Goal: Task Accomplishment & Management: Use online tool/utility

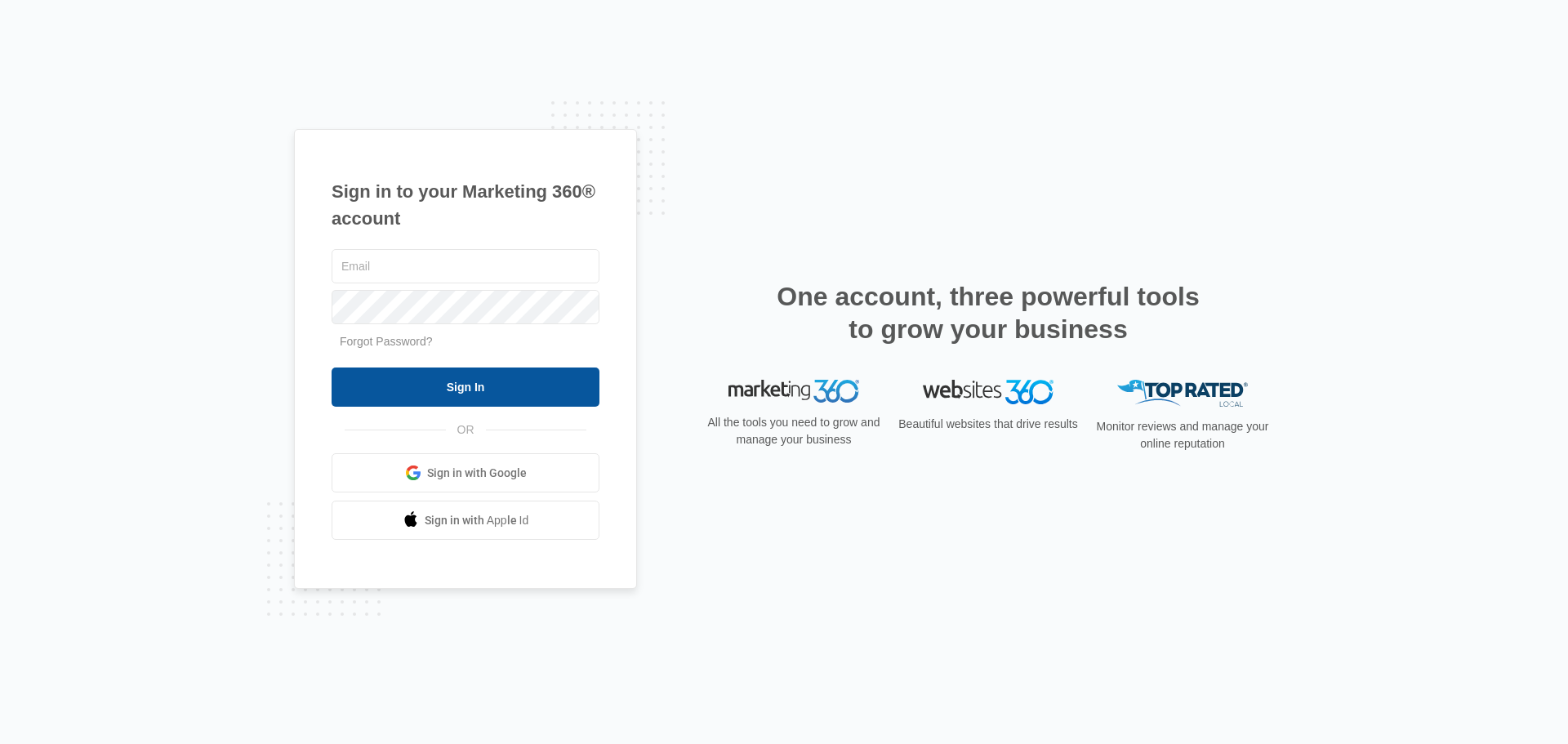
type input "[EMAIL_ADDRESS][DOMAIN_NAME]"
click at [381, 379] on input "Sign In" at bounding box center [466, 387] width 268 height 39
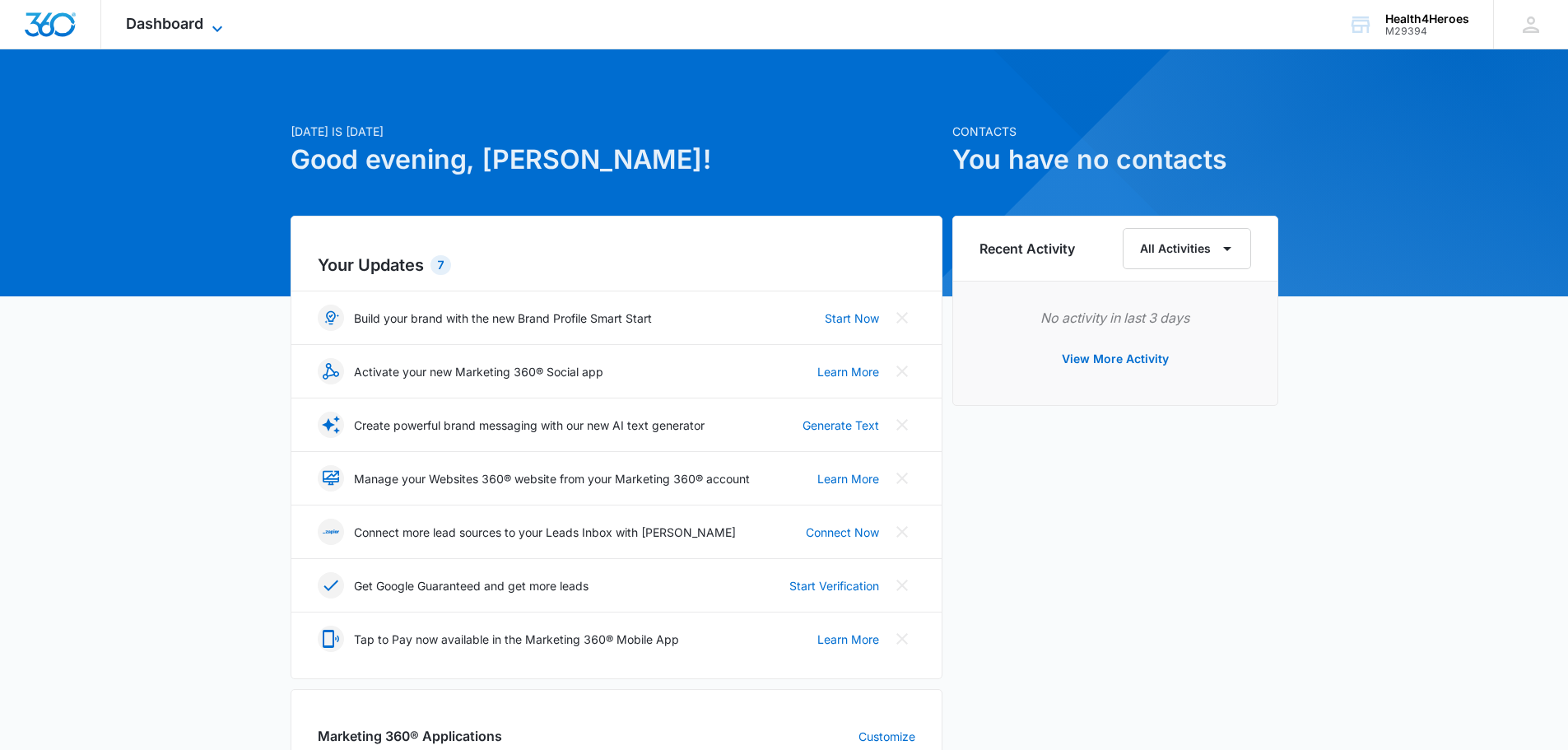
click at [212, 24] on icon at bounding box center [217, 28] width 19 height 19
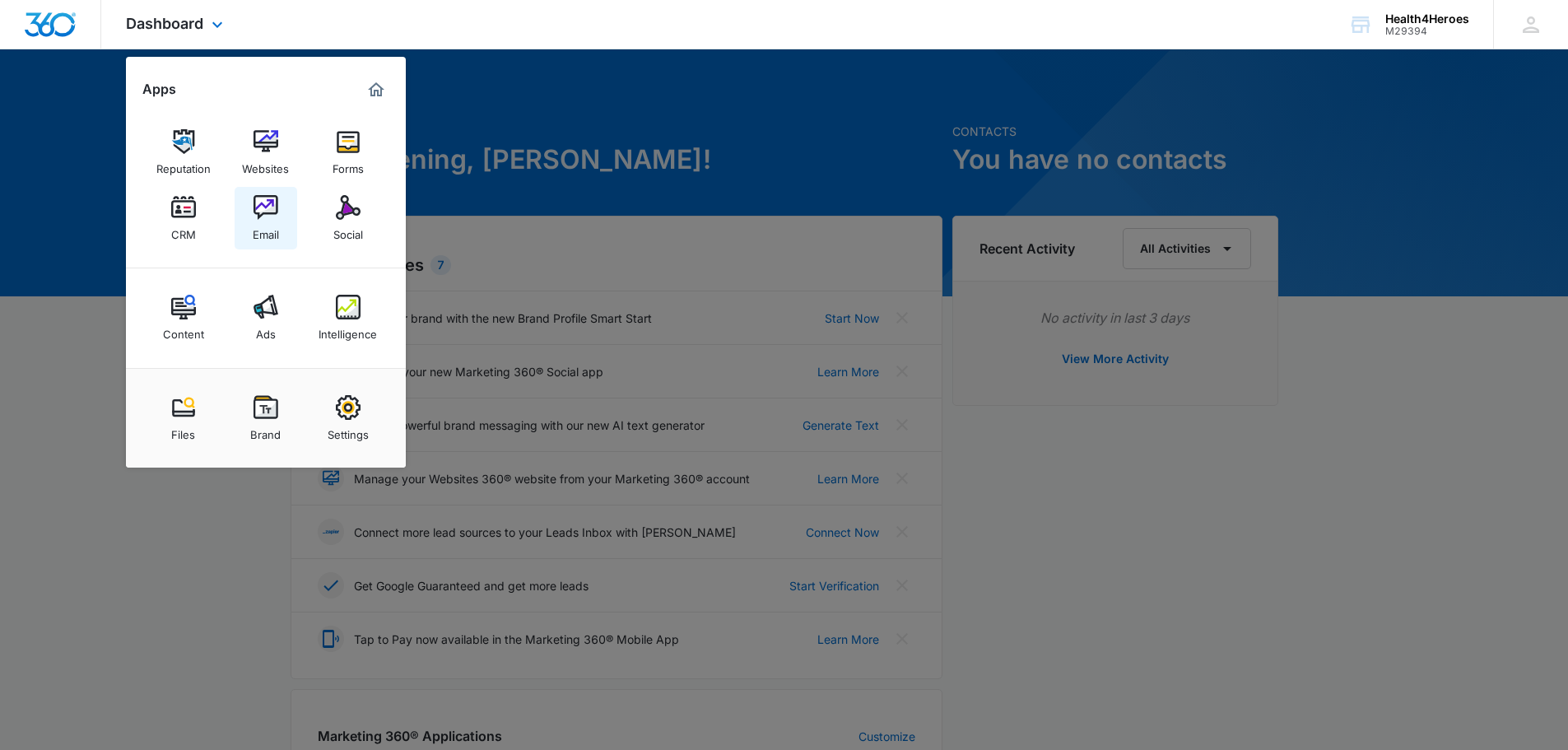
click at [267, 232] on div "Email" at bounding box center [266, 230] width 26 height 21
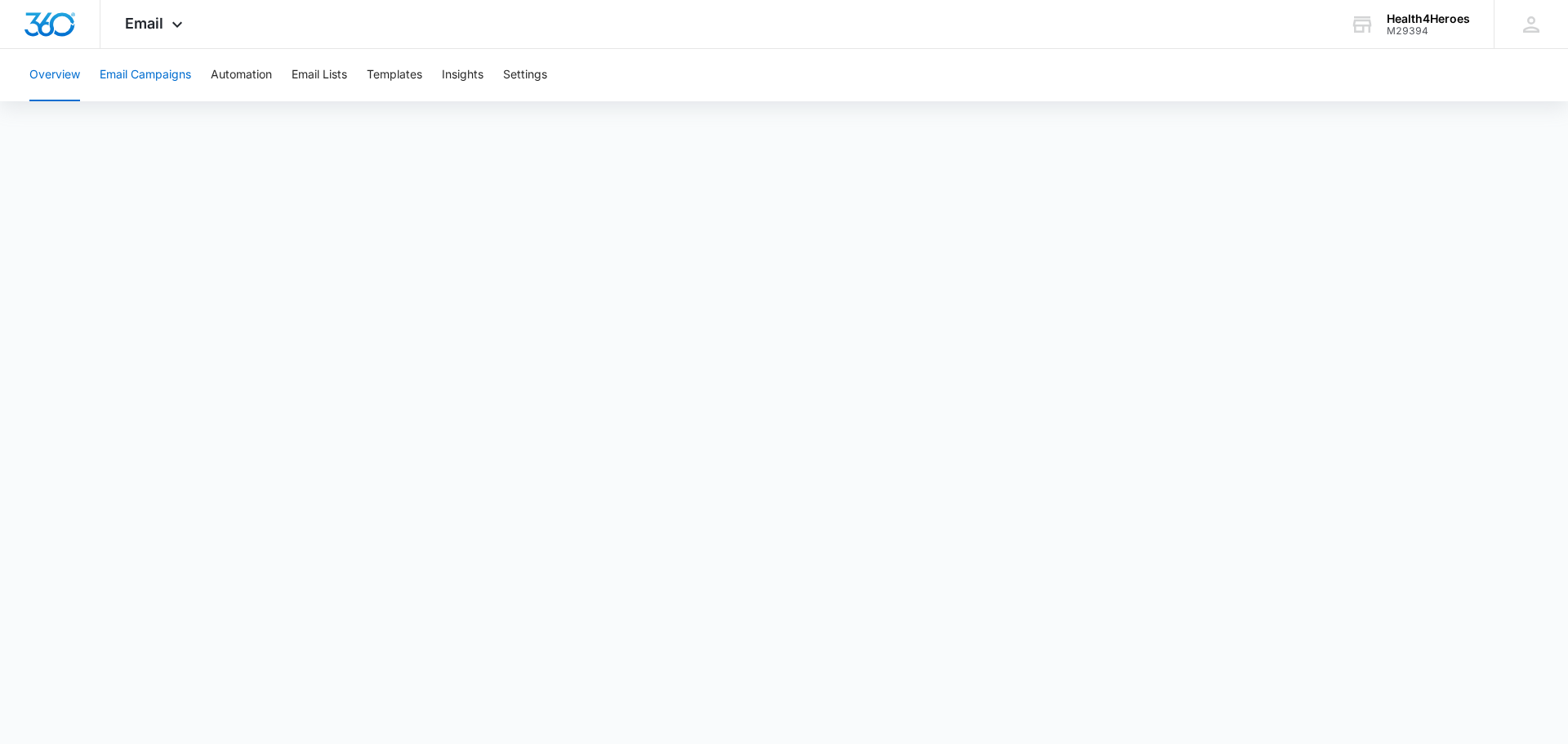
click at [162, 79] on button "Email Campaigns" at bounding box center [145, 74] width 92 height 52
click at [42, 82] on button "Overview" at bounding box center [54, 74] width 51 height 52
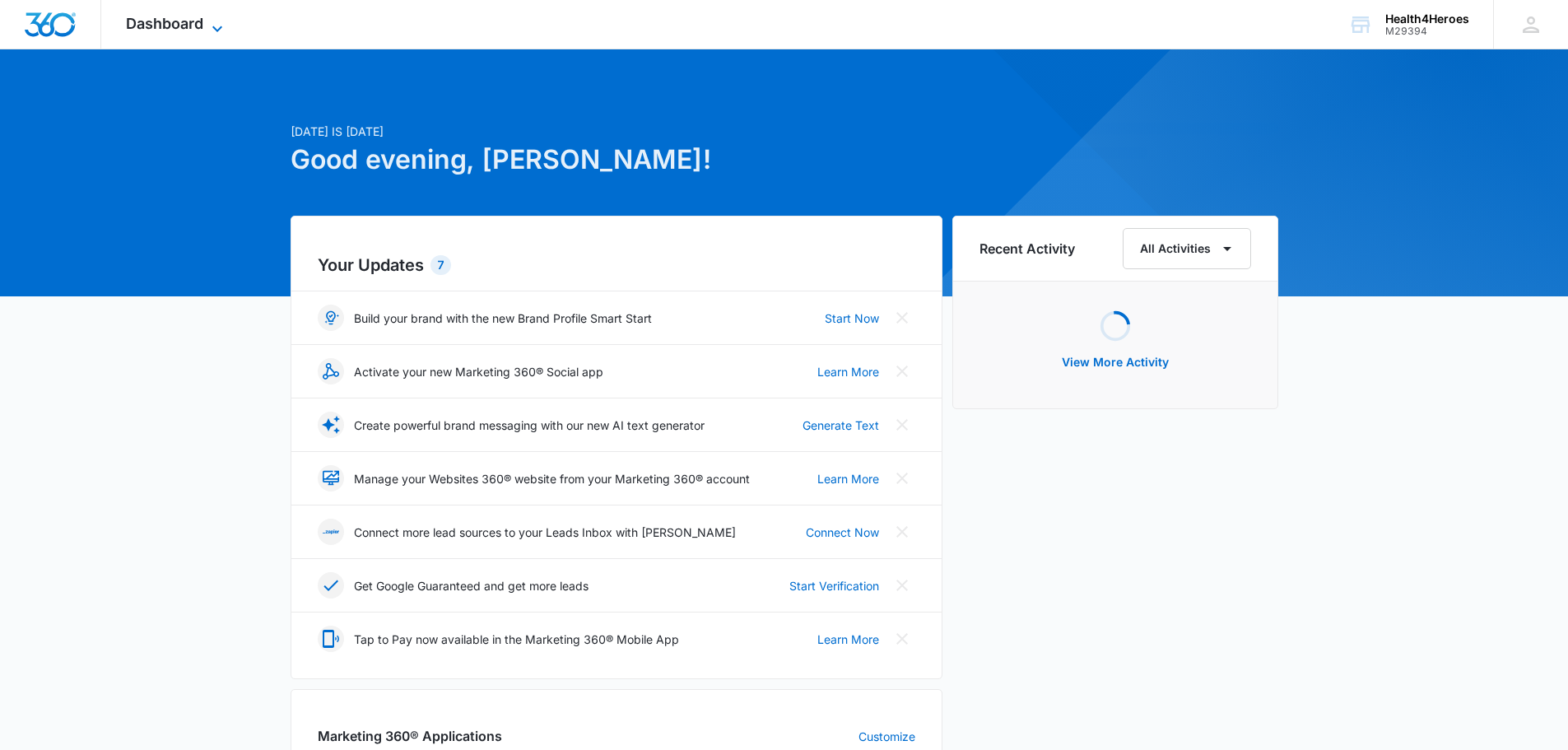
click at [199, 26] on span "Dashboard" at bounding box center [165, 23] width 78 height 18
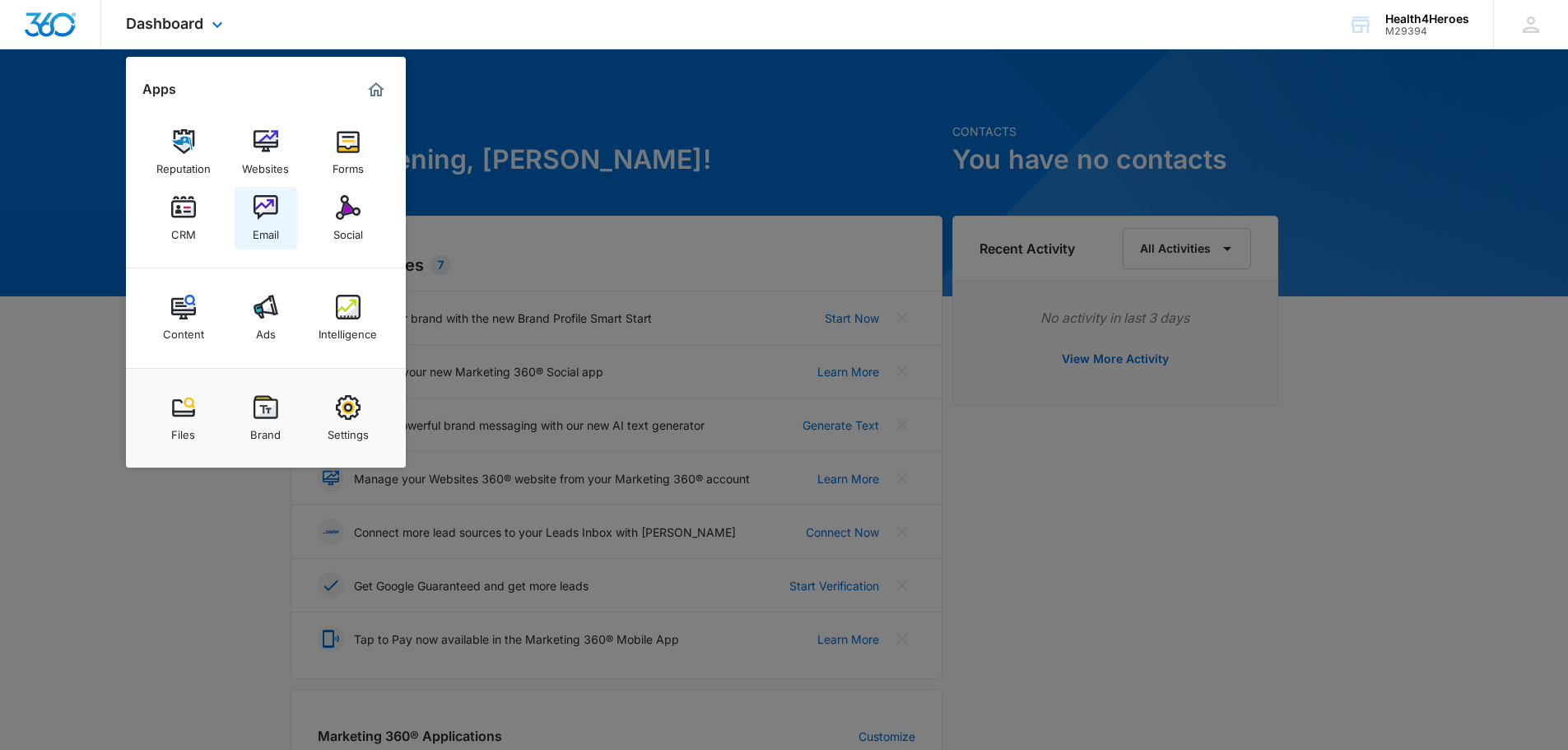
click at [264, 204] on img at bounding box center [266, 207] width 25 height 25
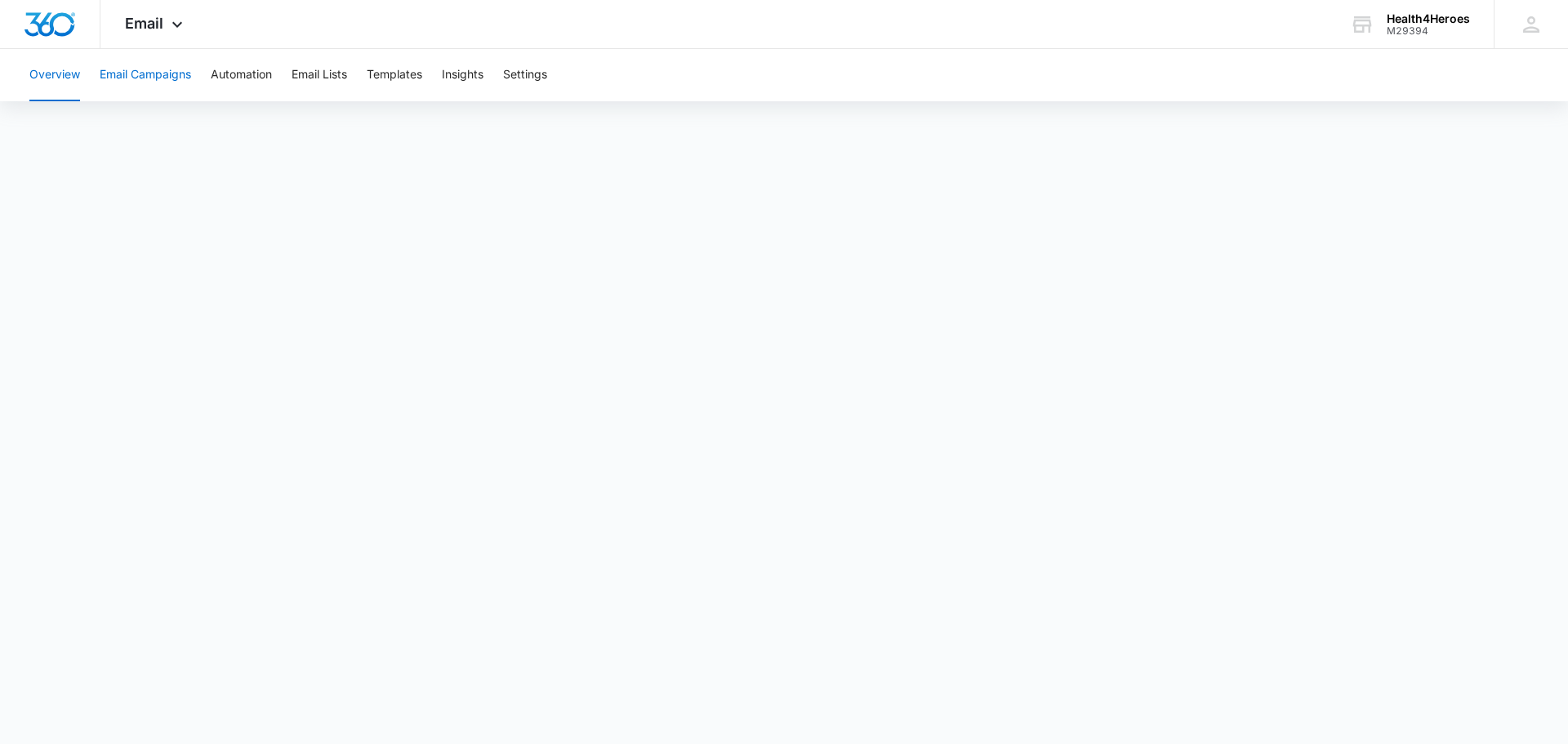
click at [166, 64] on button "Email Campaigns" at bounding box center [145, 74] width 92 height 52
click at [120, 66] on button "Email Campaigns" at bounding box center [145, 74] width 92 height 52
click at [146, 26] on span "Email" at bounding box center [144, 23] width 39 height 17
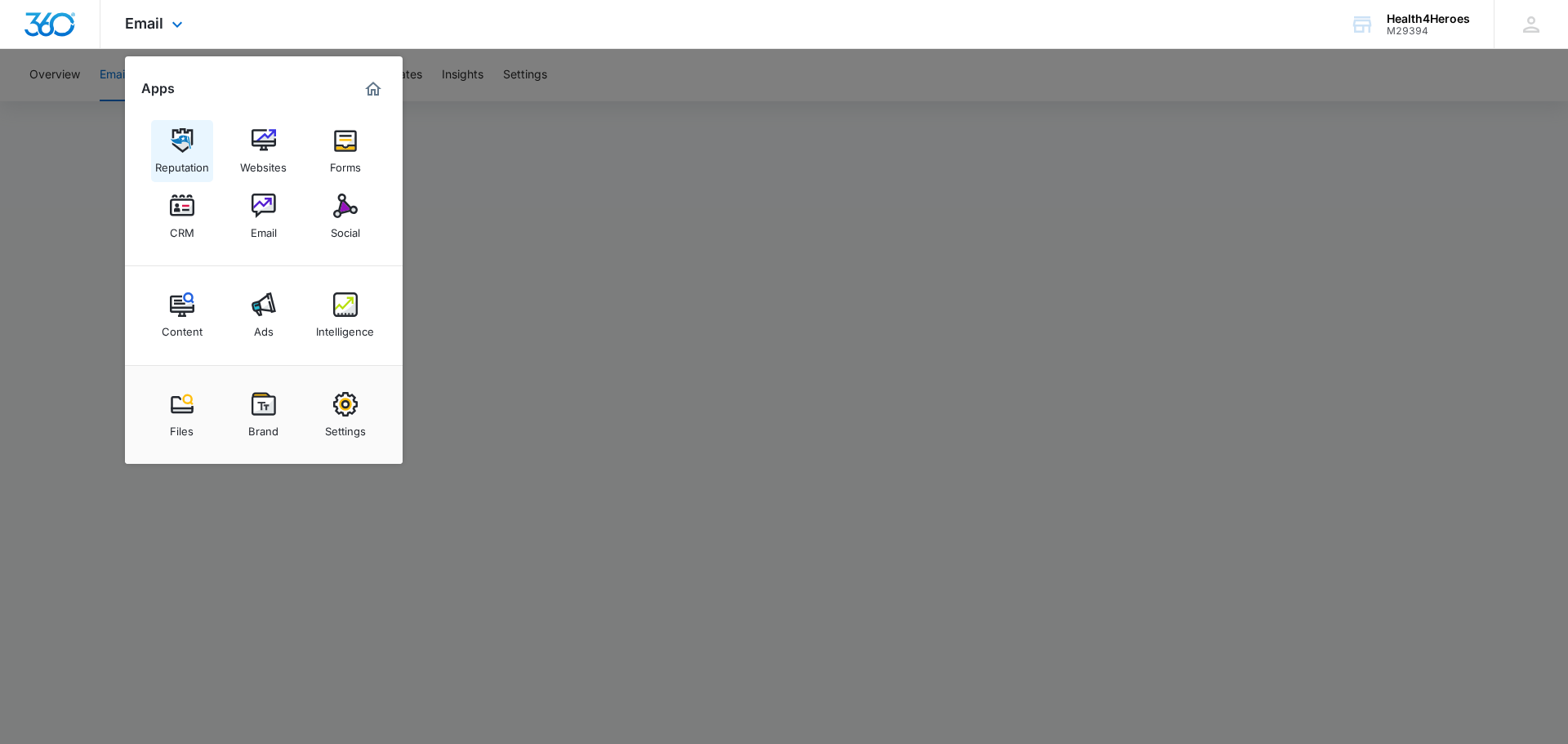
click at [165, 141] on link "Reputation" at bounding box center [182, 152] width 62 height 62
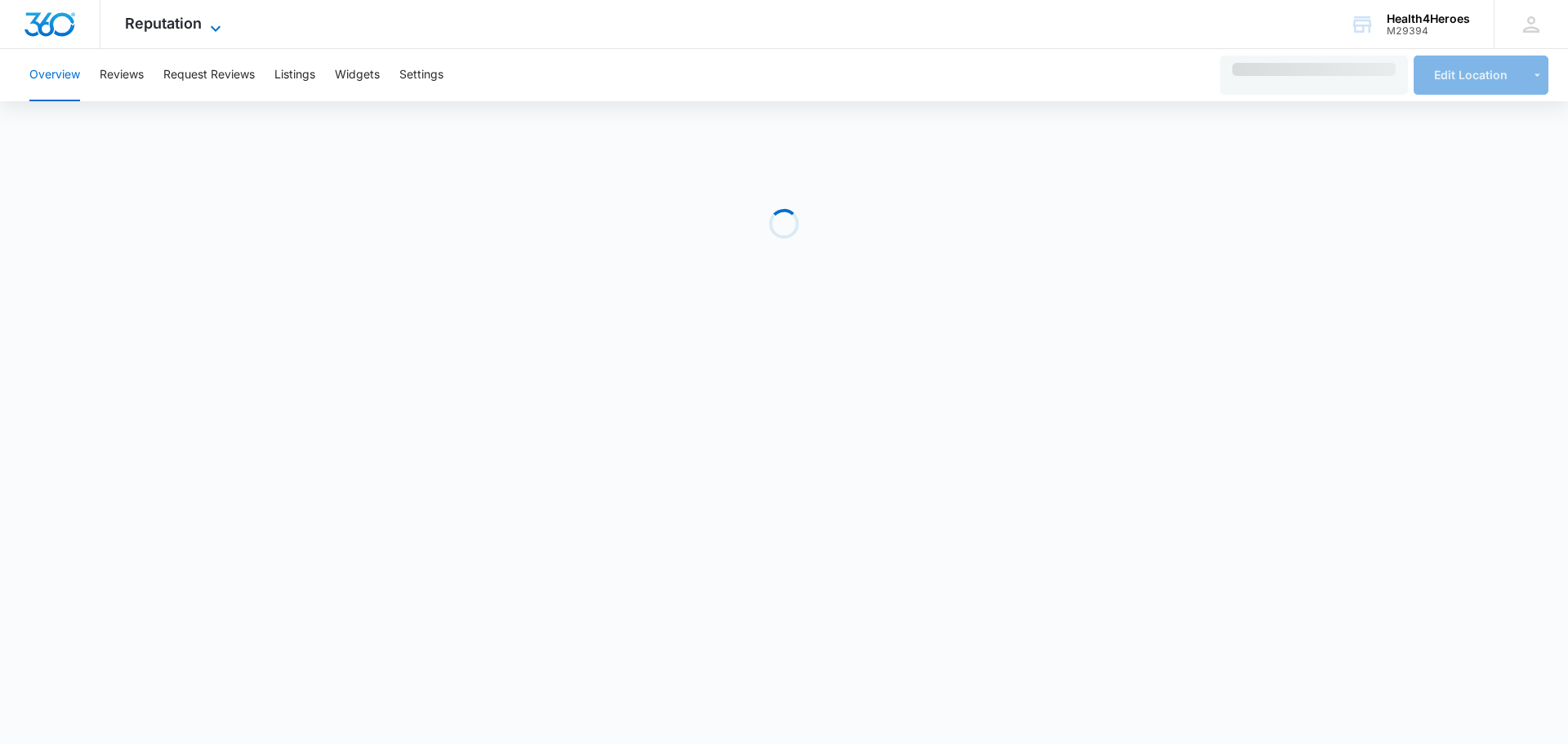
click at [173, 28] on span "Reputation" at bounding box center [164, 23] width 77 height 17
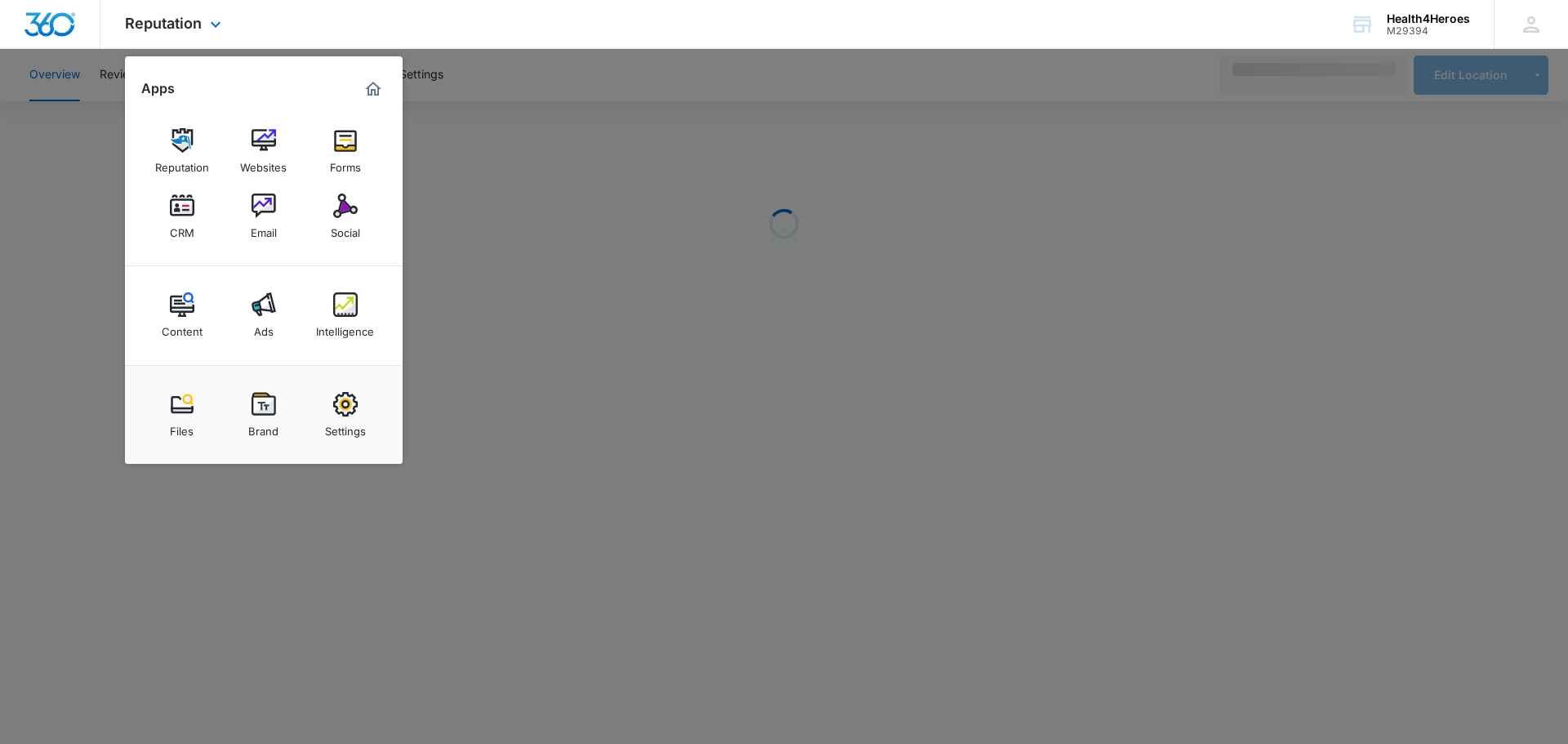
click at [259, 247] on div "Reputation Websites Forms CRM Email Social" at bounding box center [264, 184] width 277 height 164
click at [268, 232] on div "Email" at bounding box center [264, 228] width 26 height 21
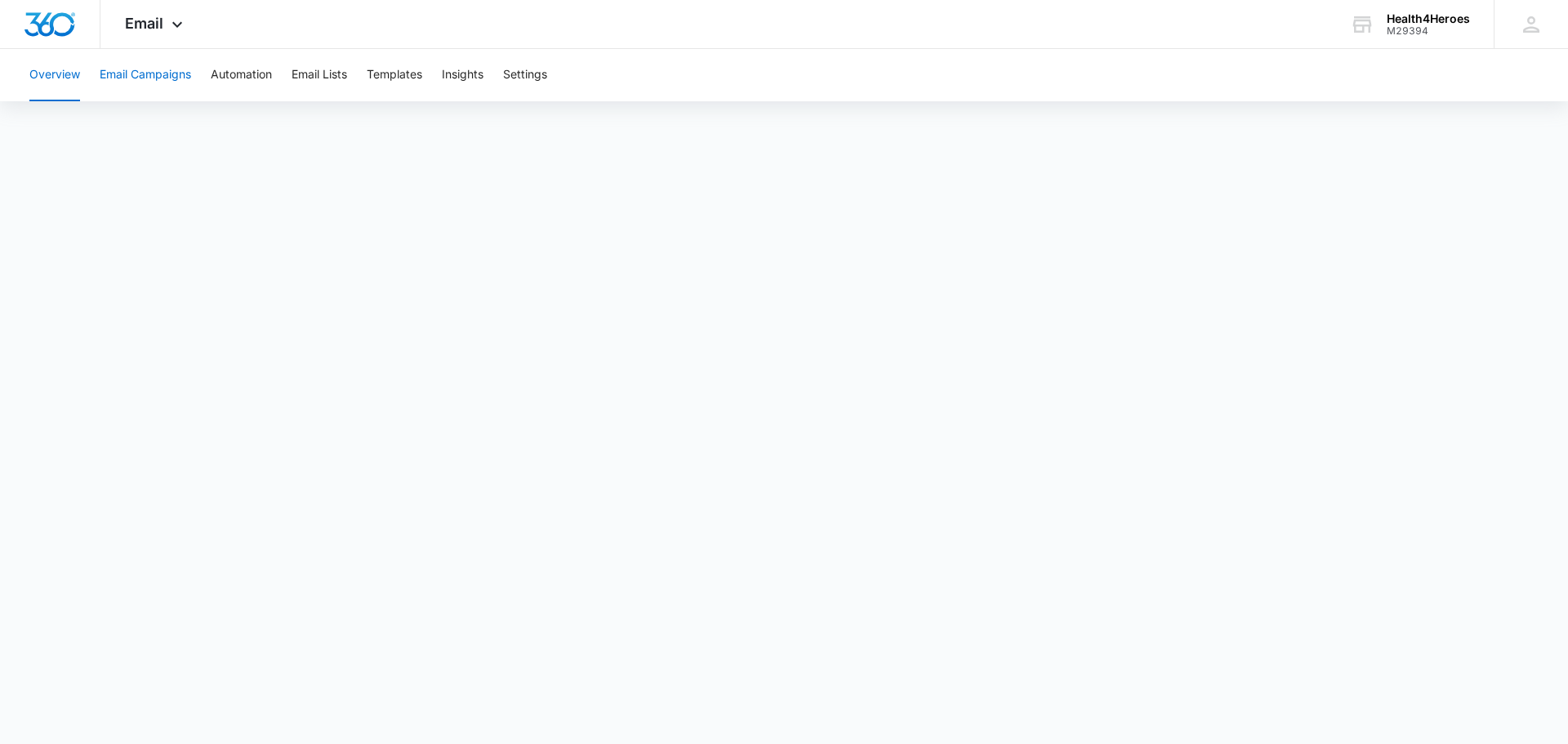
click at [150, 73] on button "Email Campaigns" at bounding box center [145, 74] width 92 height 52
click at [60, 63] on button "Overview" at bounding box center [54, 74] width 51 height 52
click at [111, 77] on button "Email Campaigns" at bounding box center [145, 74] width 92 height 52
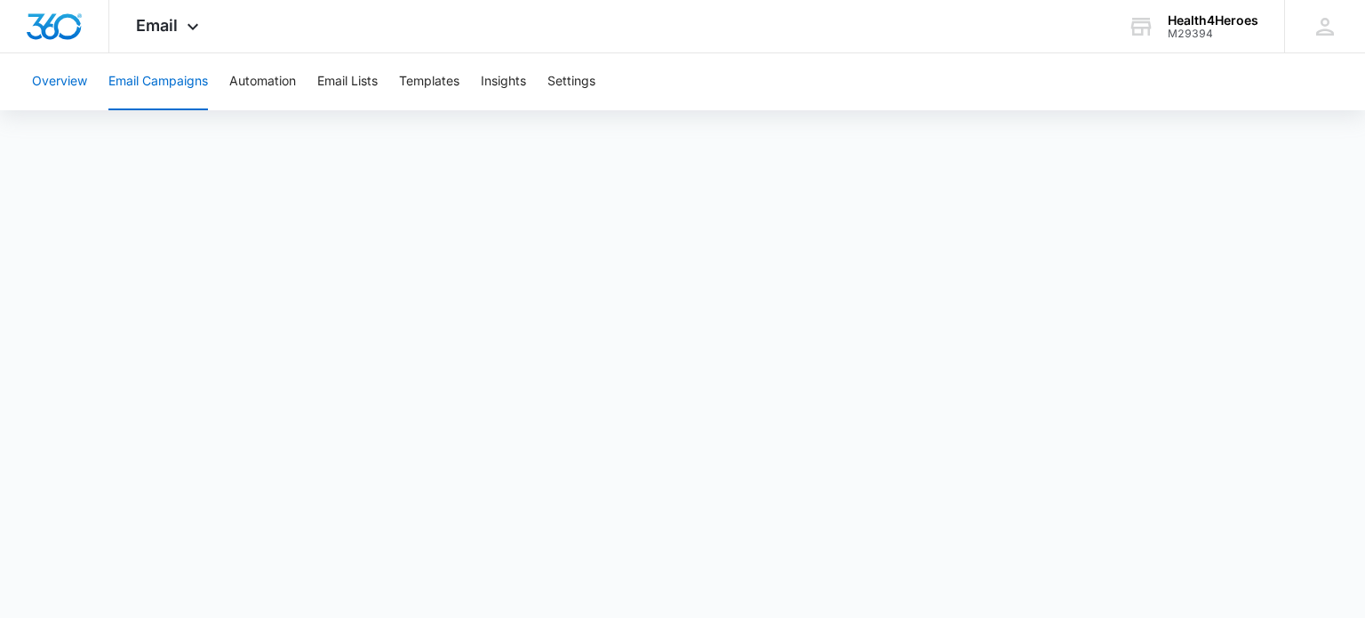
click at [84, 85] on button "Overview" at bounding box center [59, 81] width 55 height 57
click at [153, 80] on button "Email Campaigns" at bounding box center [158, 81] width 100 height 57
